Goal: Task Accomplishment & Management: Use online tool/utility

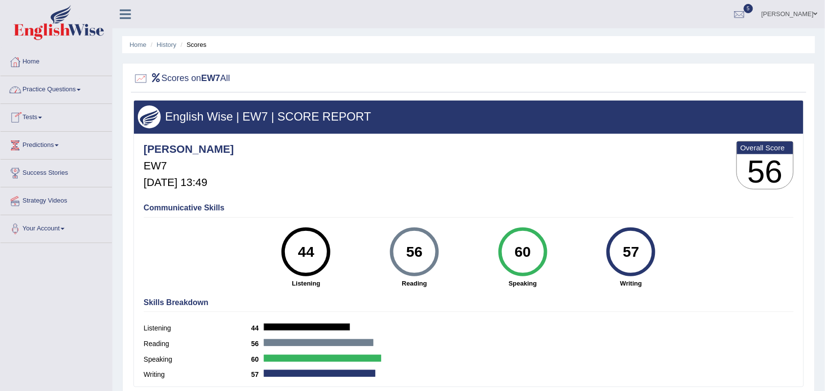
click at [29, 118] on link "Tests" at bounding box center [55, 116] width 111 height 24
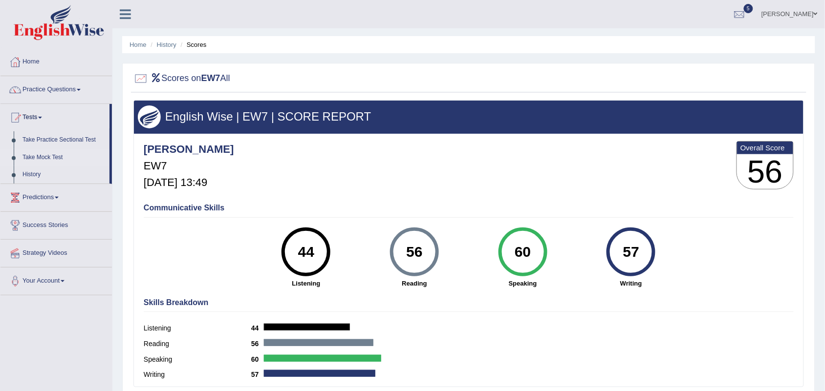
click at [49, 159] on link "Take Mock Test" at bounding box center [63, 158] width 91 height 18
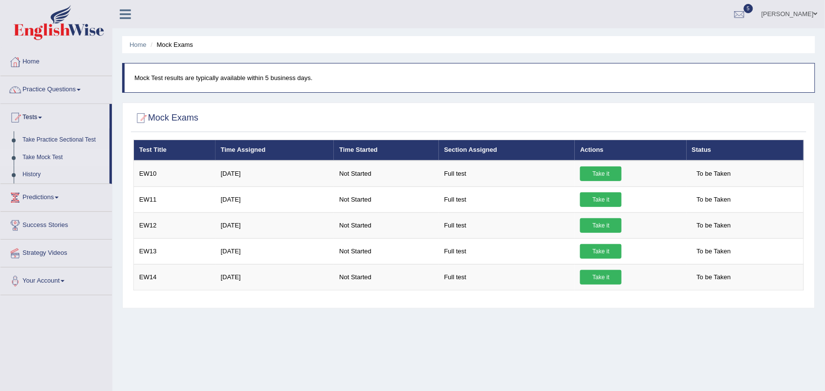
click at [595, 174] on link "Take it" at bounding box center [601, 174] width 42 height 15
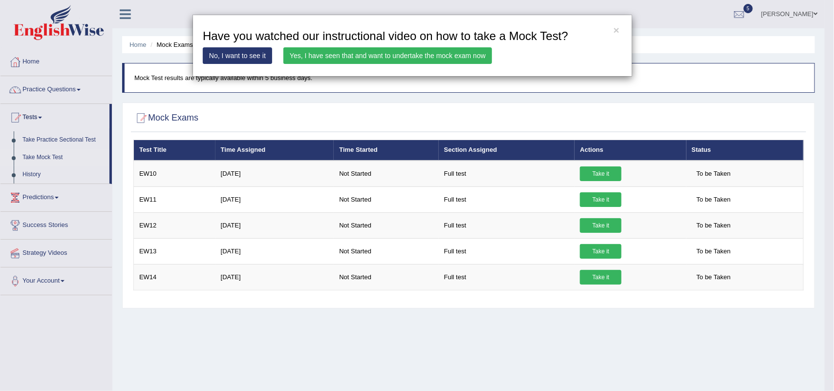
click at [418, 55] on link "Yes, I have seen that and want to undertake the mock exam now" at bounding box center [387, 55] width 209 height 17
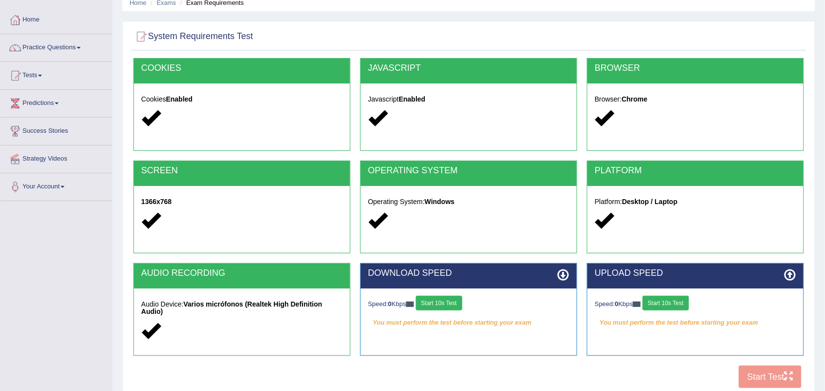
scroll to position [61, 0]
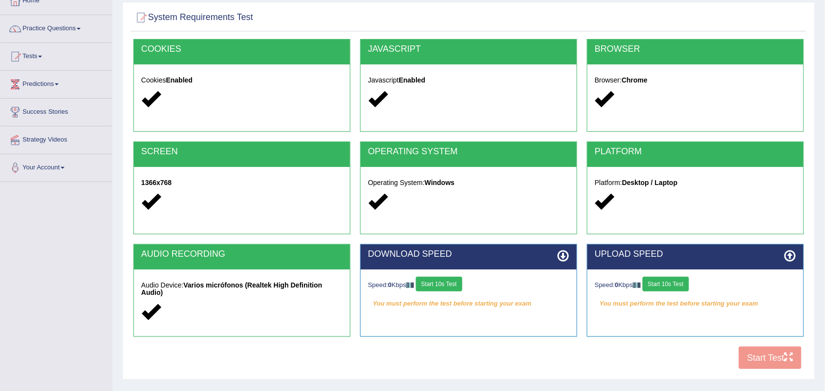
click at [451, 286] on button "Start 10s Test" at bounding box center [439, 284] width 46 height 15
click at [662, 285] on button "Start 10s Test" at bounding box center [666, 284] width 46 height 15
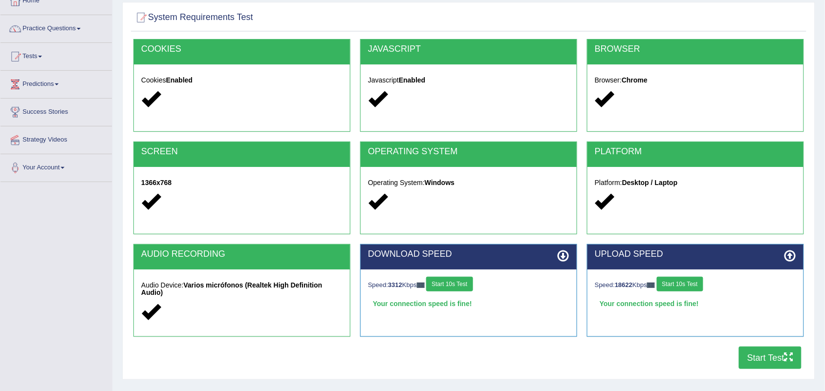
click at [770, 353] on button "Start Test" at bounding box center [770, 358] width 63 height 22
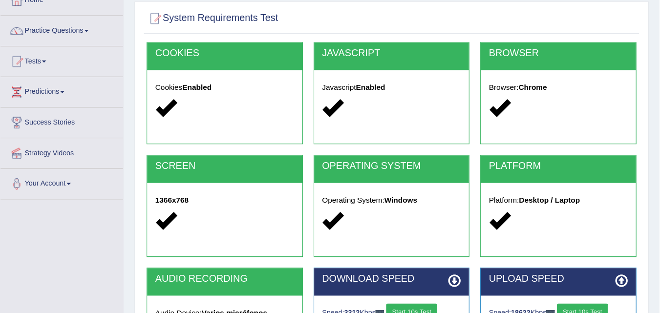
scroll to position [62, 0]
